Goal: Transaction & Acquisition: Subscribe to service/newsletter

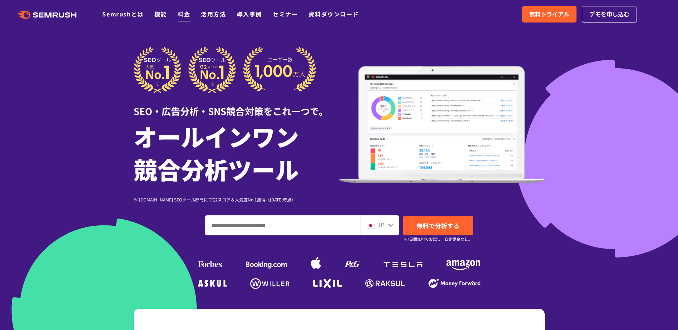
click at [183, 11] on link "料金" at bounding box center [184, 14] width 13 height 9
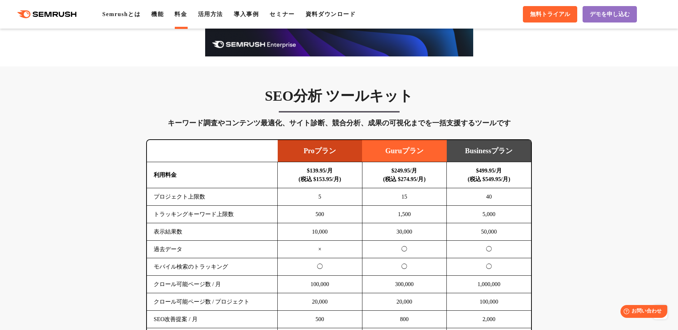
scroll to position [322, 0]
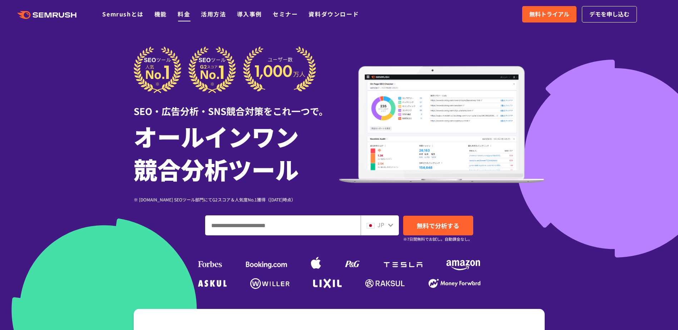
click at [180, 16] on link "料金" at bounding box center [184, 14] width 13 height 9
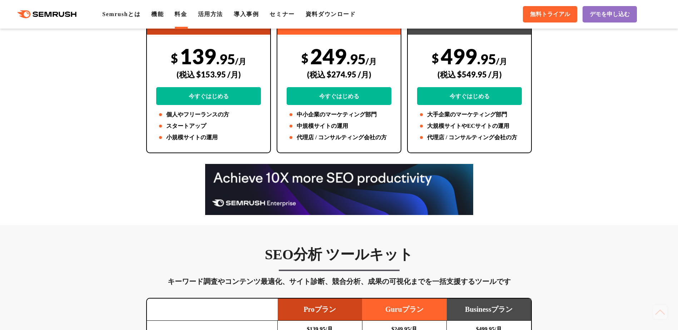
scroll to position [214, 0]
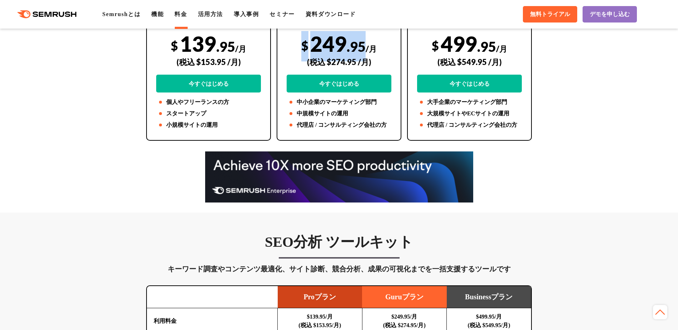
drag, startPoint x: 301, startPoint y: 44, endPoint x: 364, endPoint y: 46, distance: 63.3
click at [364, 46] on div "$ 249 .95 /月 (税込 $274.95 /月) 今すぐはじめる" at bounding box center [339, 61] width 105 height 61
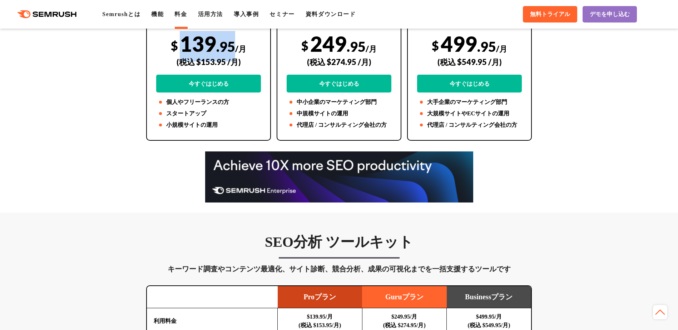
drag, startPoint x: 184, startPoint y: 44, endPoint x: 233, endPoint y: 38, distance: 50.1
click at [233, 38] on div "$ 139 .95 /月 (税込 $153.95 /月) 今すぐはじめる" at bounding box center [208, 61] width 105 height 61
drag, startPoint x: 176, startPoint y: 40, endPoint x: 232, endPoint y: 48, distance: 56.6
click at [232, 48] on div "$ 139 .95 /月 (税込 $153.95 /月) 今すぐはじめる" at bounding box center [208, 61] width 105 height 61
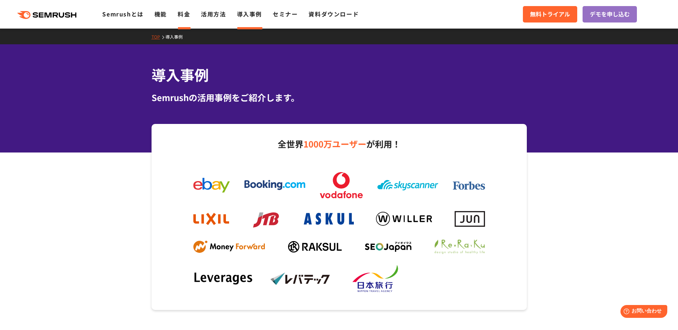
click at [189, 9] on div ".cls {fill: #FF642D;} .cls {fill: #FF642D;} Semrushとは 機能 料金 活用方法 導入事例 セミナー 資料ダウ…" at bounding box center [339, 14] width 678 height 21
click at [187, 12] on link "料金" at bounding box center [184, 14] width 13 height 9
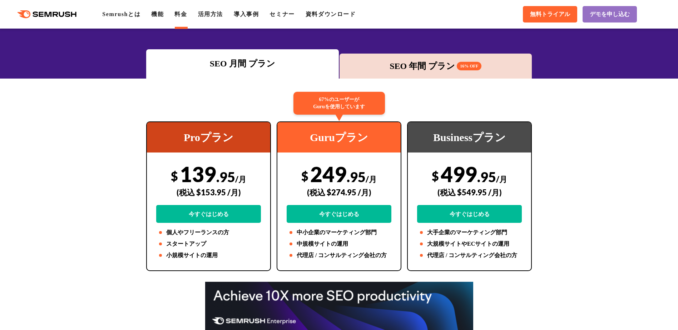
scroll to position [71, 0]
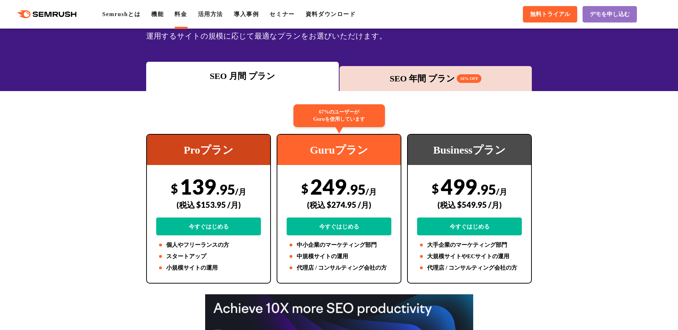
click at [442, 84] on div "SEO 年間 プラン 16% OFF" at bounding box center [435, 78] width 185 height 13
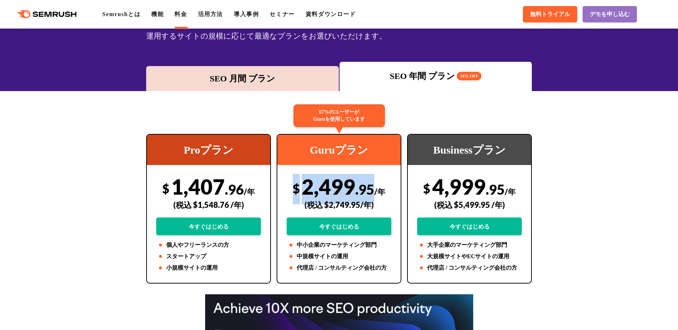
drag, startPoint x: 295, startPoint y: 188, endPoint x: 373, endPoint y: 192, distance: 78.0
click at [373, 192] on div "$ 2,499 .95 /年 (税込 $2,749.95/年) 今すぐはじめる" at bounding box center [339, 204] width 105 height 61
drag, startPoint x: 373, startPoint y: 192, endPoint x: 359, endPoint y: 192, distance: 14.3
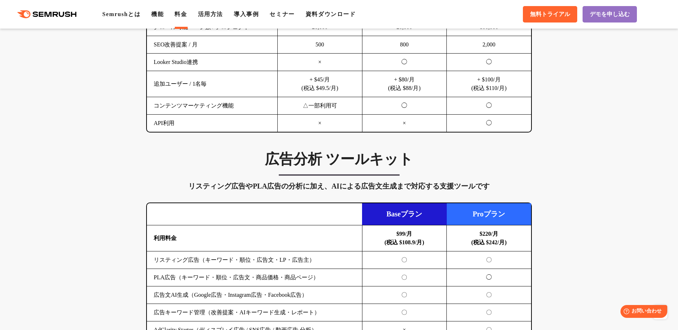
scroll to position [679, 0]
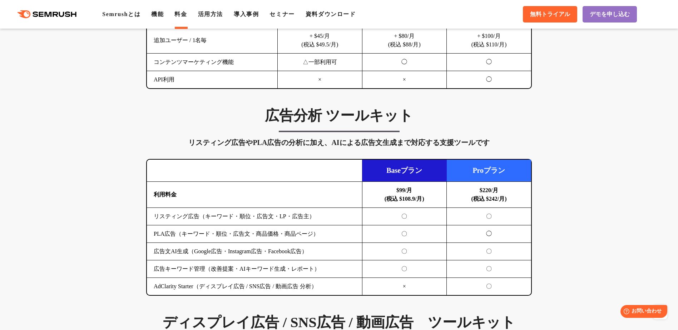
drag, startPoint x: 628, startPoint y: 184, endPoint x: 580, endPoint y: 126, distance: 75.4
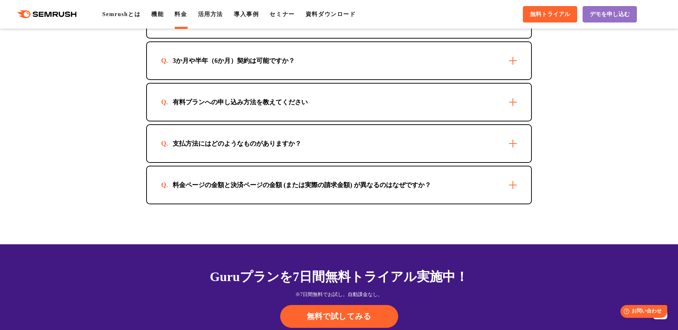
scroll to position [2287, 0]
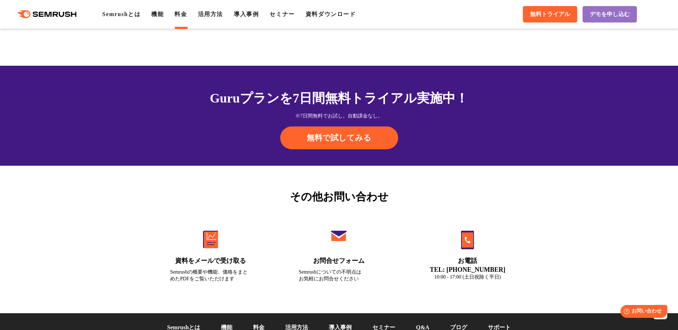
click at [104, 264] on div "その他お問い合わせ 資料をメールで受け取る Semrushの概要や機能、価格をまとめたPDFをご覧いただけます お問合せフォーム Semrushについての不明…" at bounding box center [339, 240] width 678 height 148
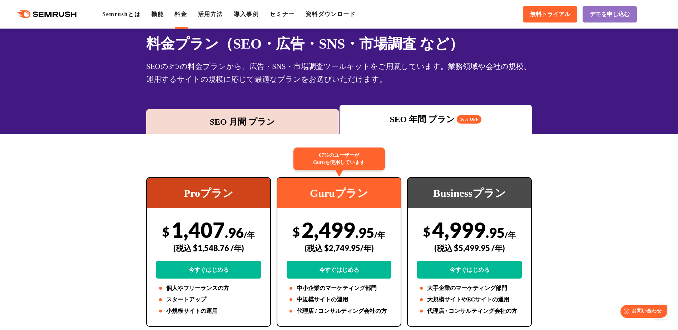
scroll to position [0, 0]
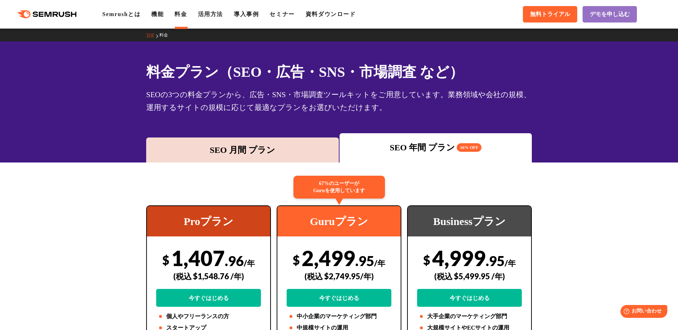
click at [237, 151] on div "SEO 月間 プラン" at bounding box center [242, 150] width 185 height 13
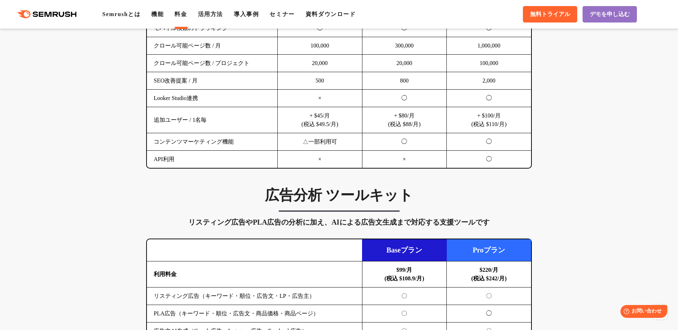
scroll to position [715, 0]
